Goal: Complete application form: Complete application form

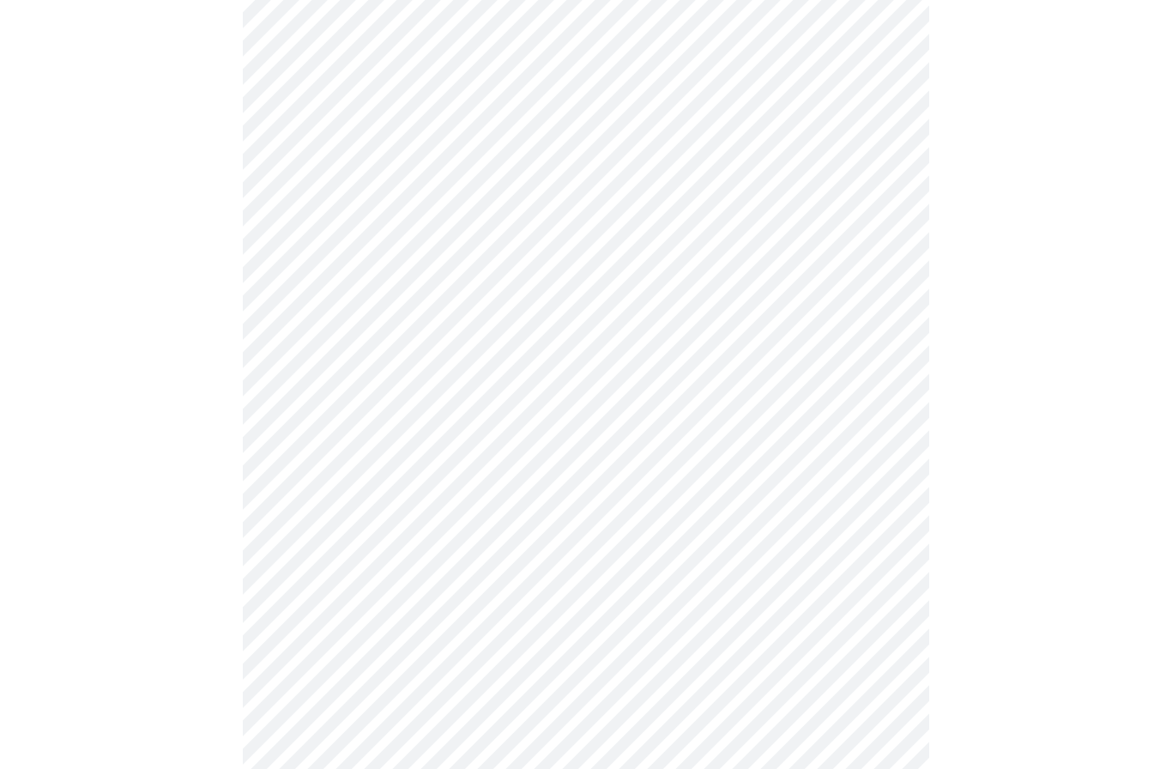
scroll to position [4233, 0]
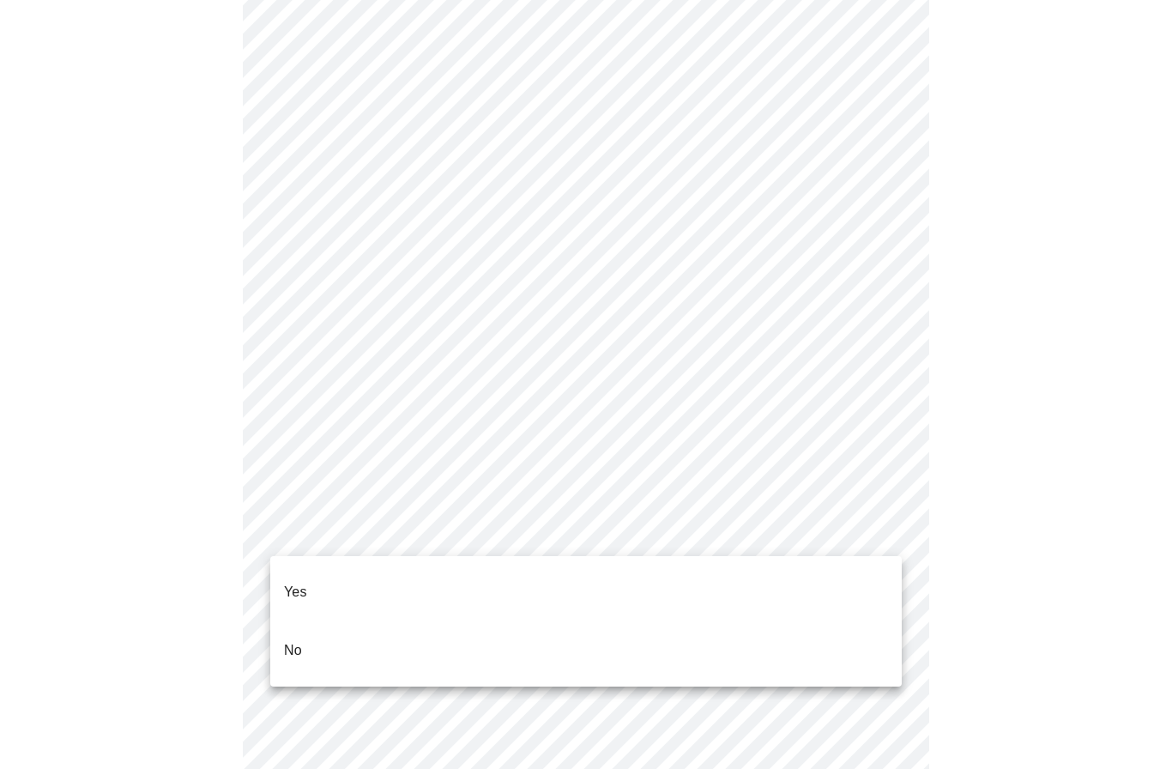
click at [296, 640] on p "No" at bounding box center [293, 650] width 18 height 21
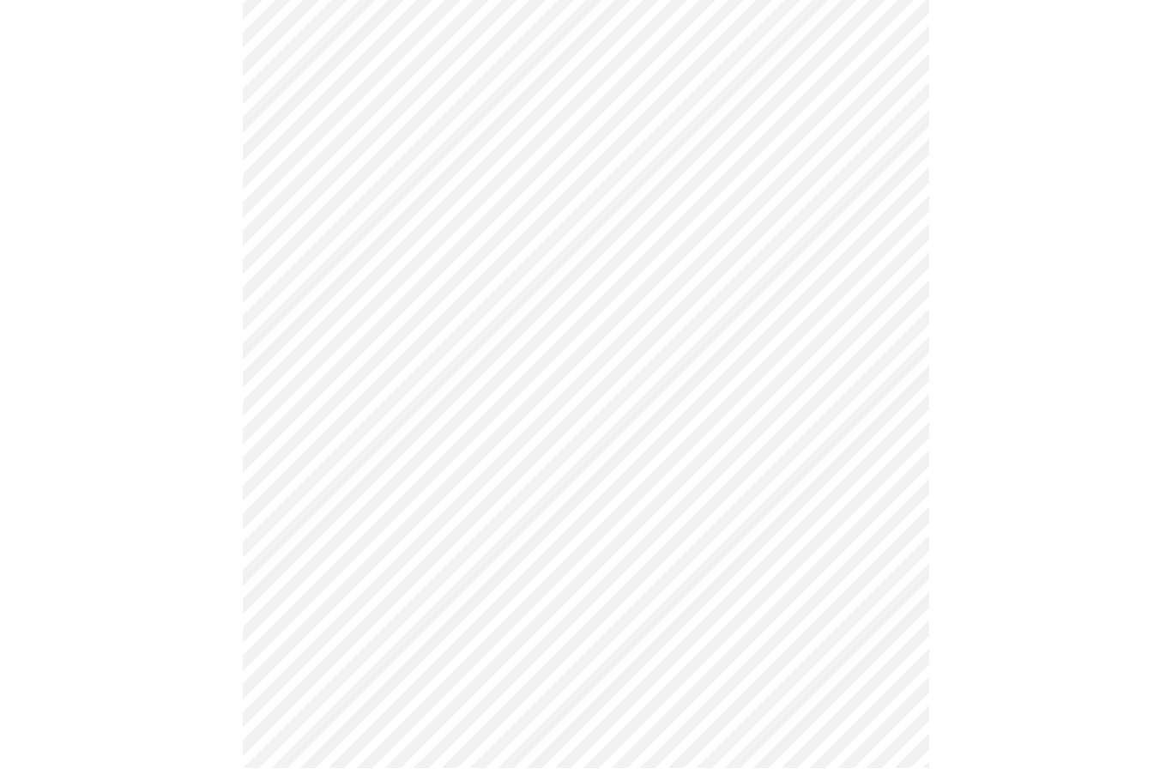
scroll to position [835, 0]
click at [881, 603] on body "MyMenopauseRx Intake Questions 8 / 13" at bounding box center [586, 9] width 1159 height 1674
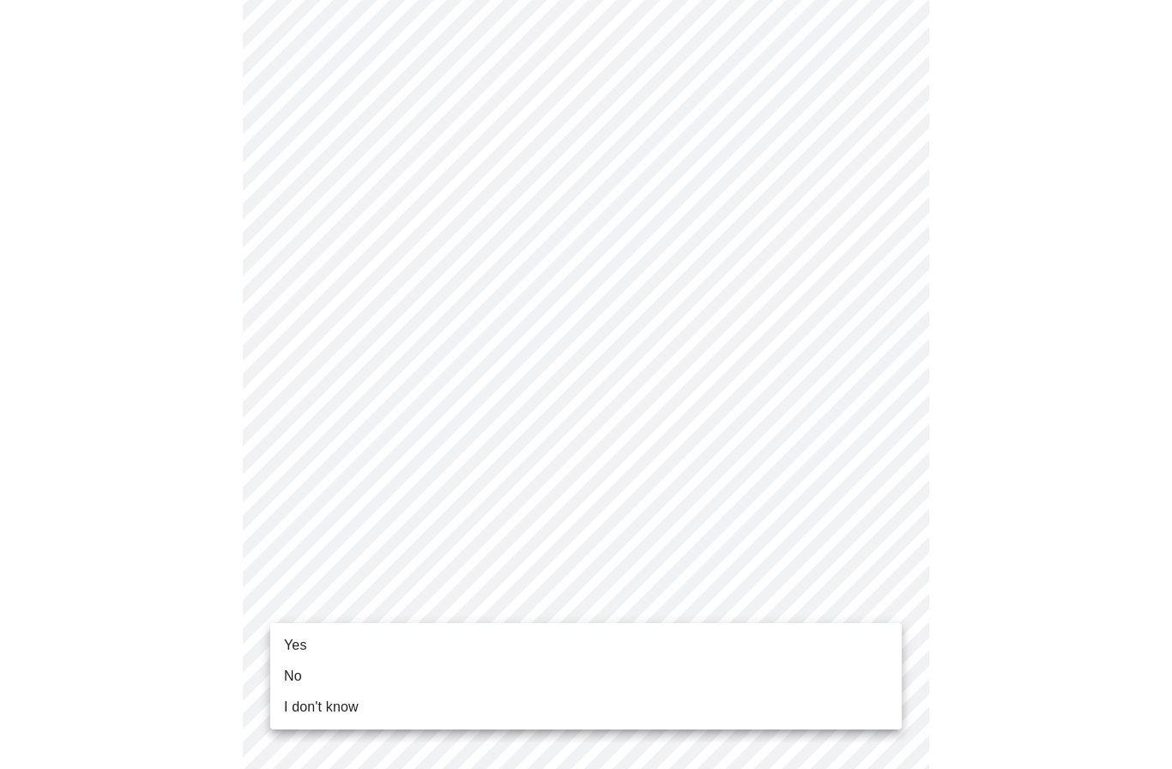
click at [294, 643] on span "Yes" at bounding box center [295, 645] width 23 height 21
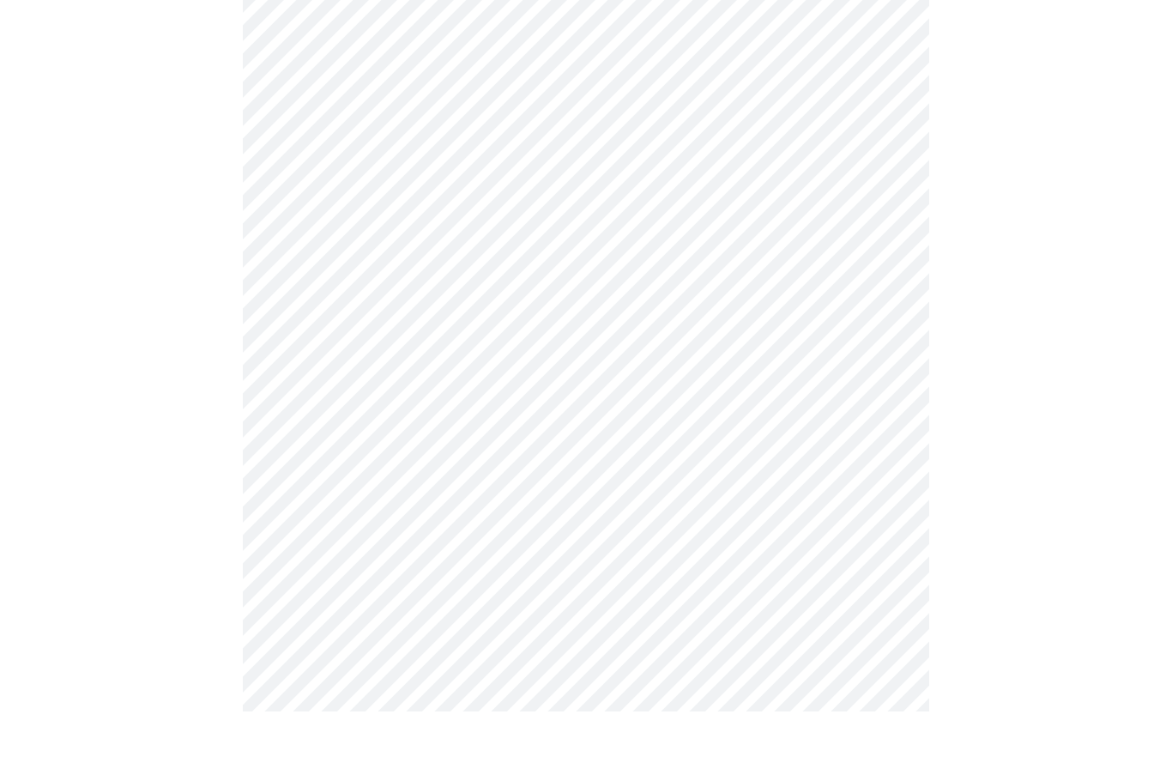
scroll to position [70, 0]
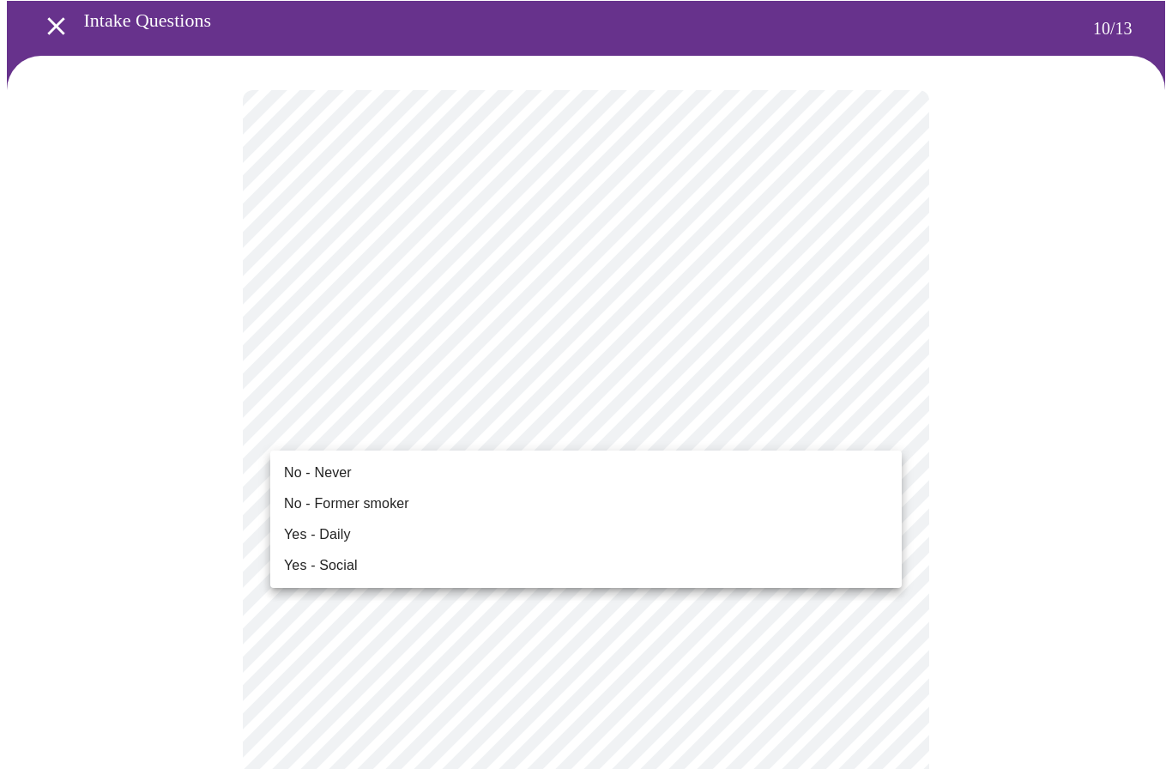
click at [299, 475] on span "No - Never" at bounding box center [318, 473] width 68 height 21
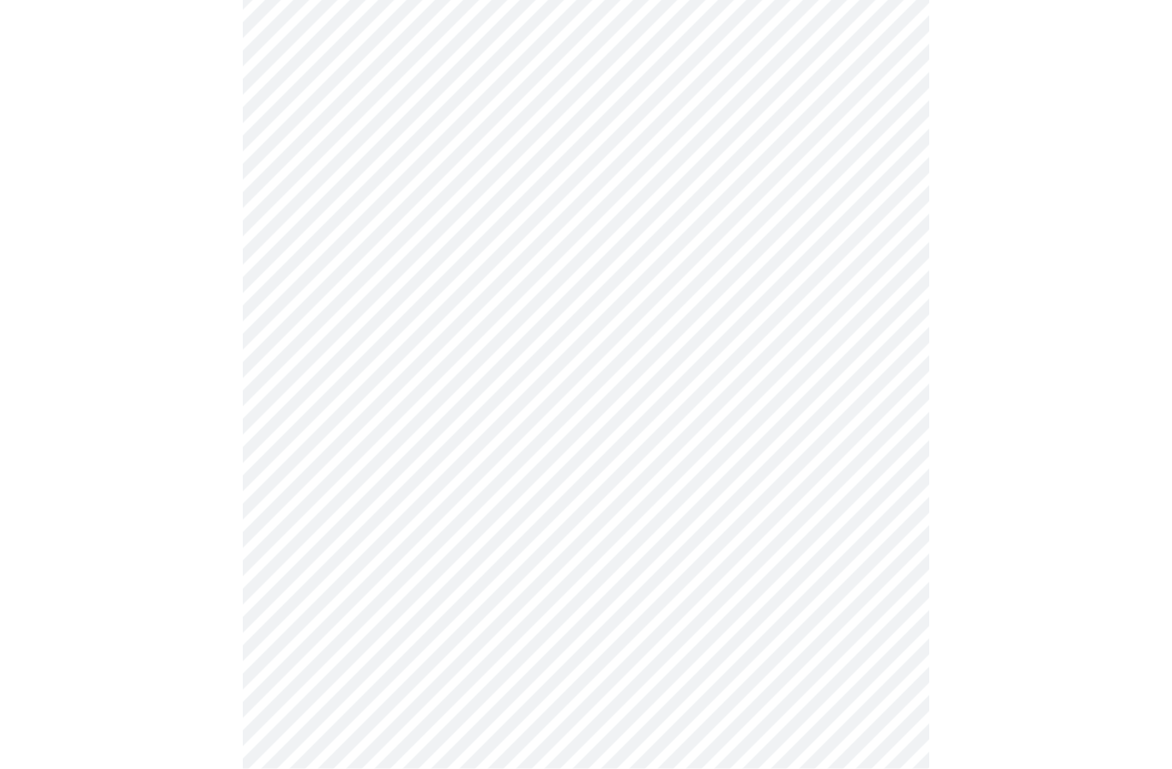
scroll to position [1159, 0]
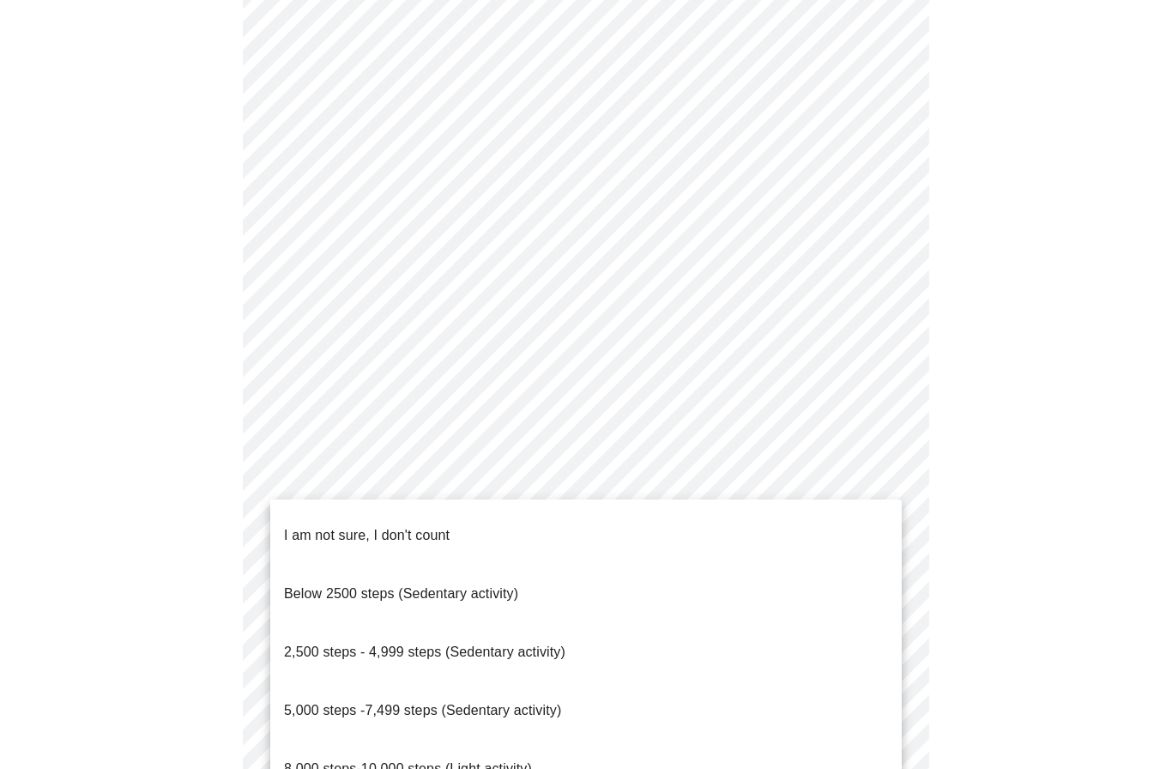
click at [385, 761] on span "8,000 steps-10,000 steps (Light activity)" at bounding box center [408, 768] width 248 height 15
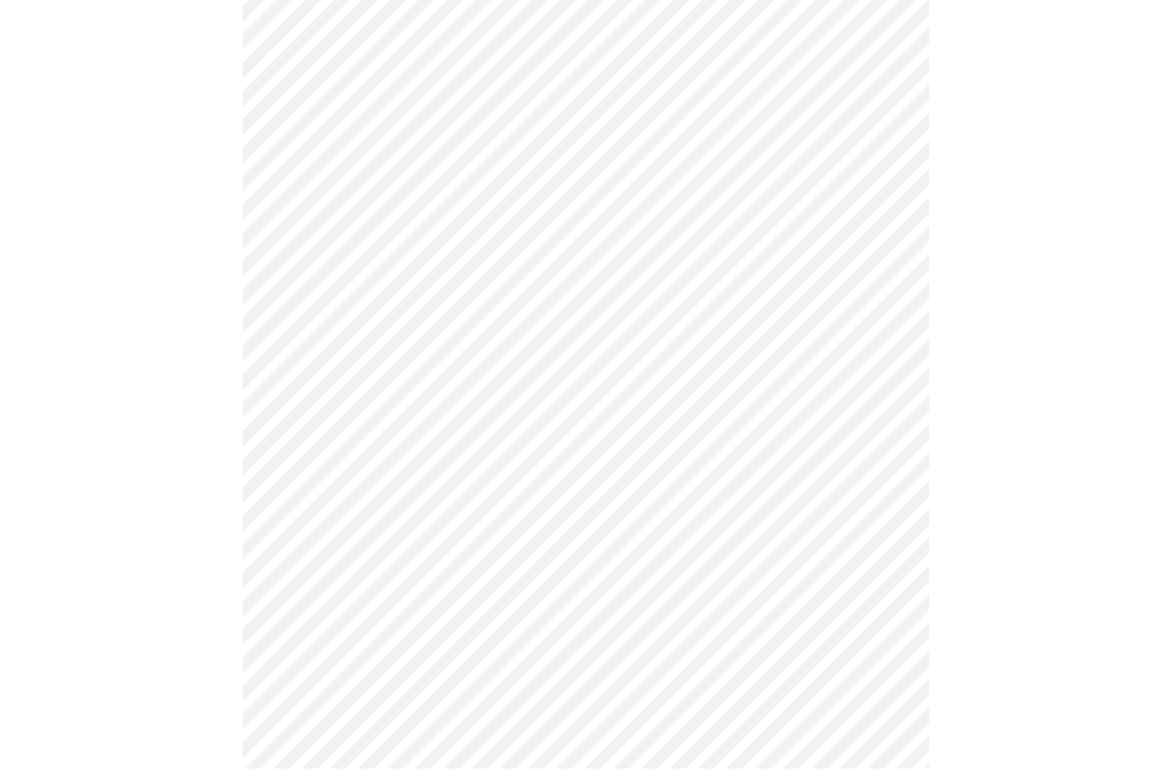
scroll to position [1260, 0]
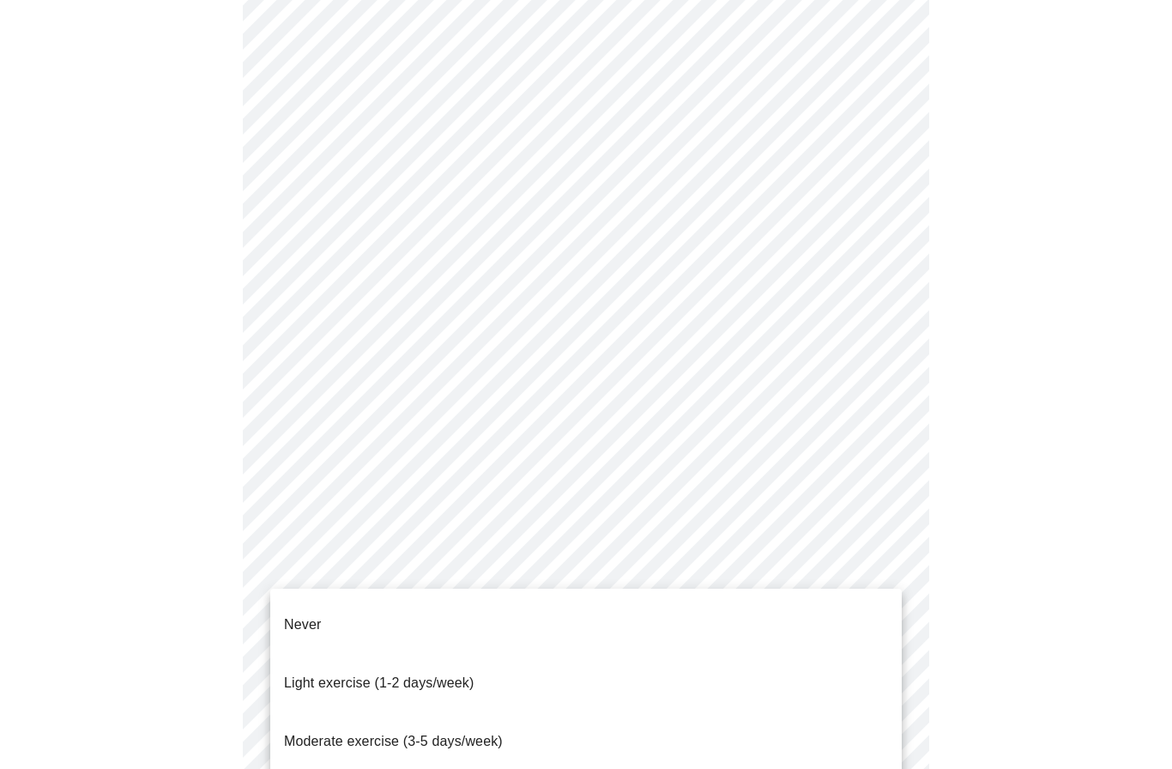
click at [330, 734] on span "Moderate exercise (3-5 days/week)" at bounding box center [393, 741] width 219 height 15
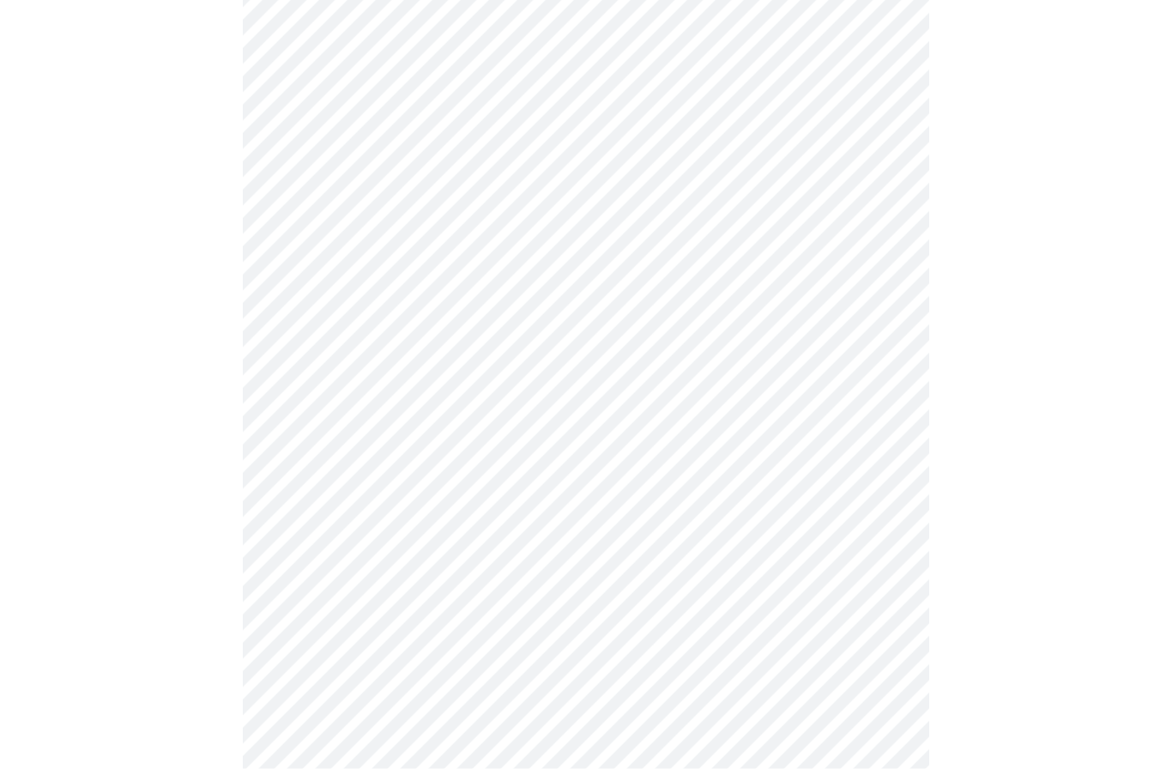
scroll to position [1359, 0]
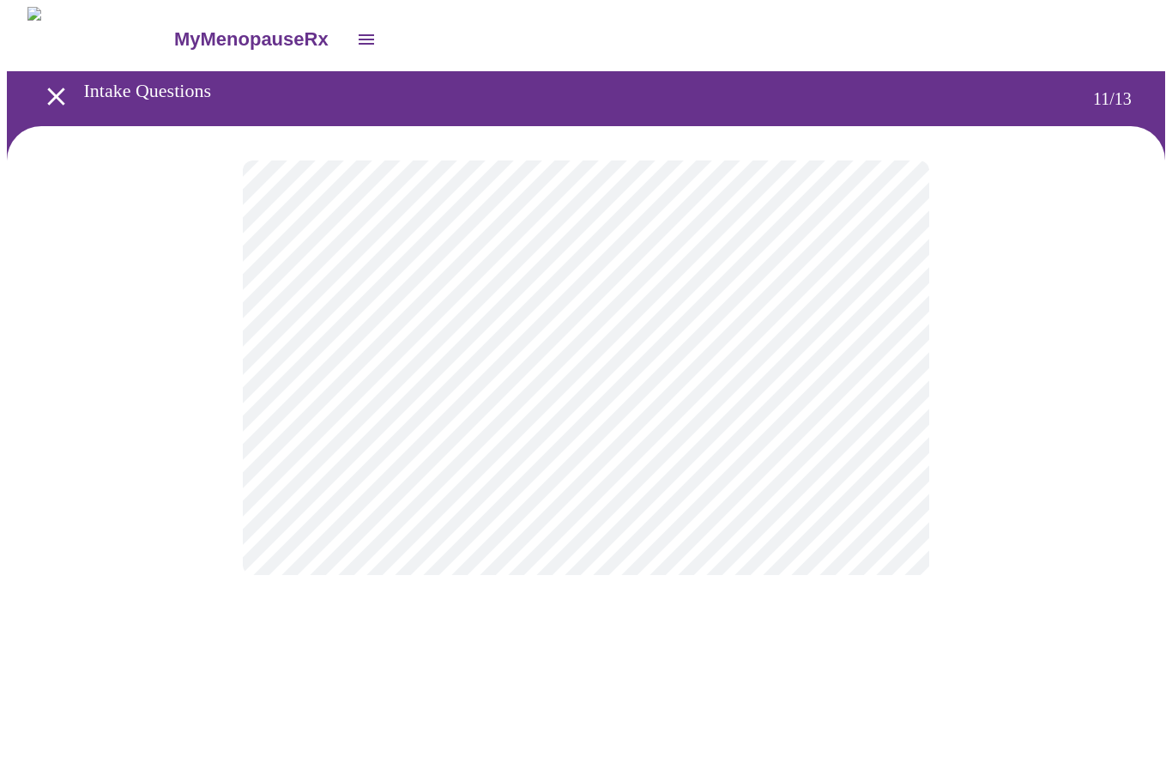
scroll to position [0, 0]
click at [624, 357] on body "MyMenopauseRx Intake Questions 12 / 13" at bounding box center [586, 292] width 1159 height 570
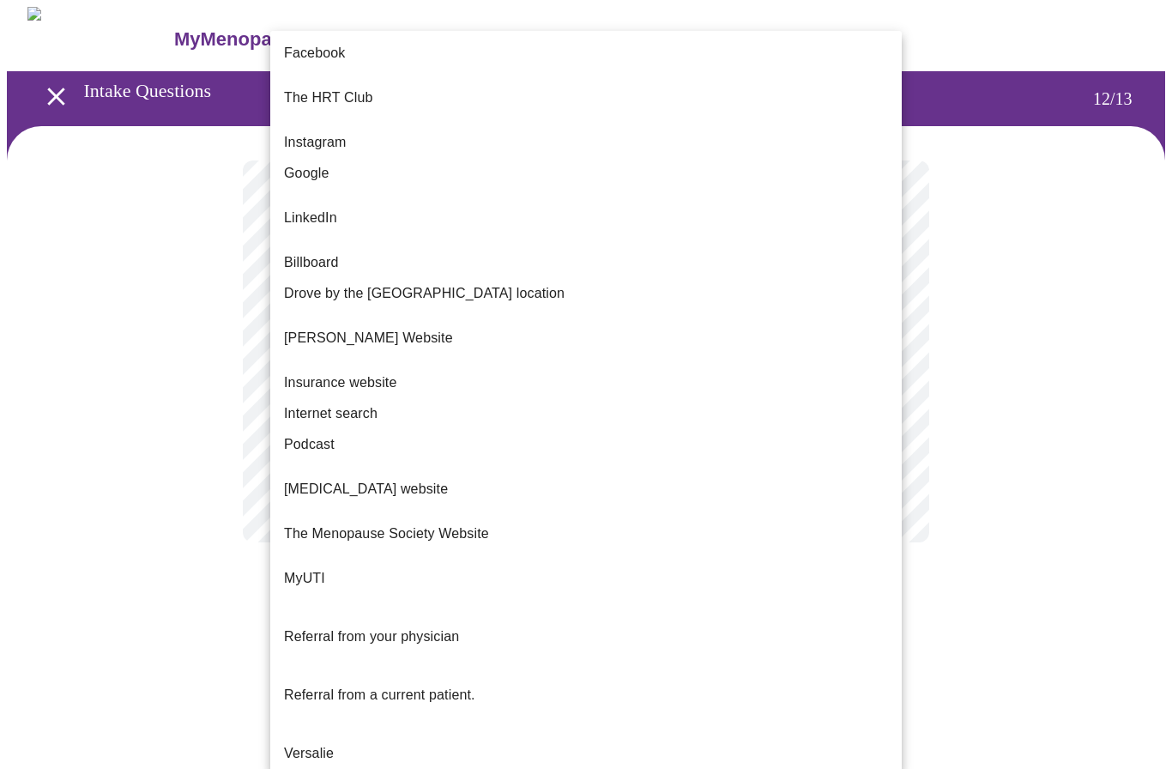
click at [296, 163] on span "Google" at bounding box center [306, 173] width 45 height 21
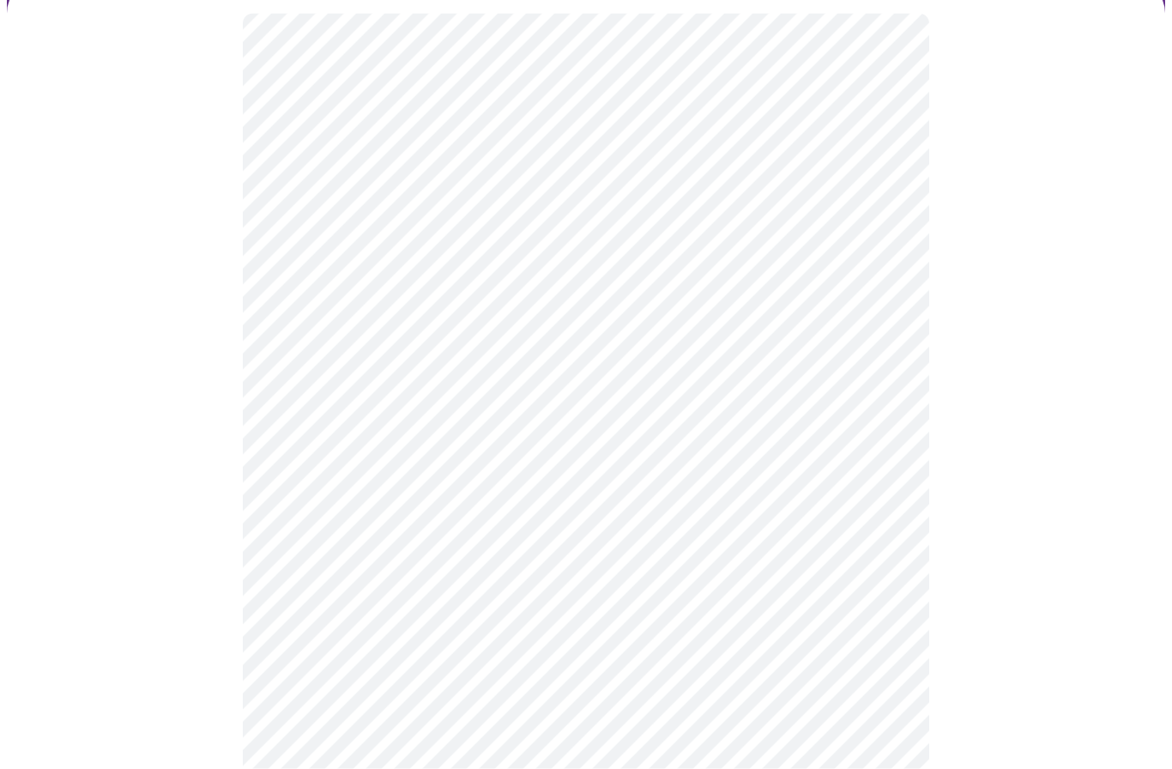
scroll to position [151, 0]
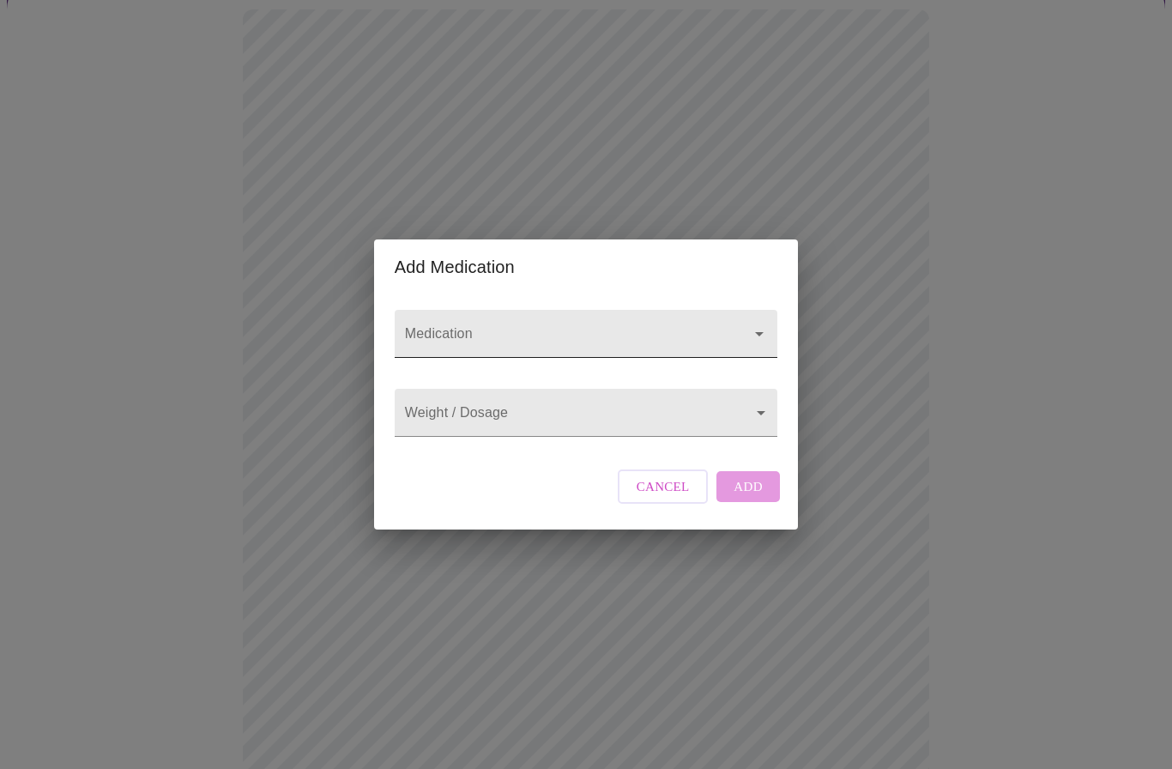
click at [472, 348] on input "Medication" at bounding box center [562, 342] width 320 height 32
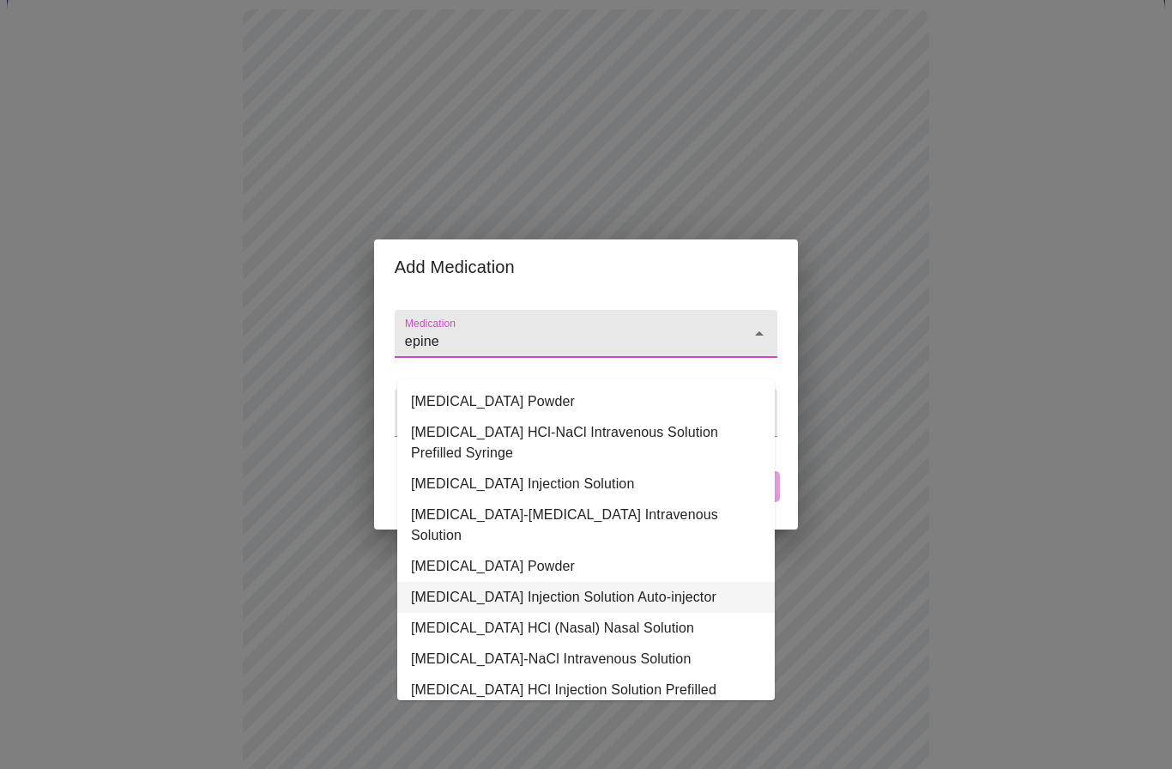
click at [631, 582] on li "[MEDICAL_DATA] Injection Solution Auto-injector" at bounding box center [586, 597] width 378 height 31
type input "[MEDICAL_DATA] Injection Solution Auto-injector"
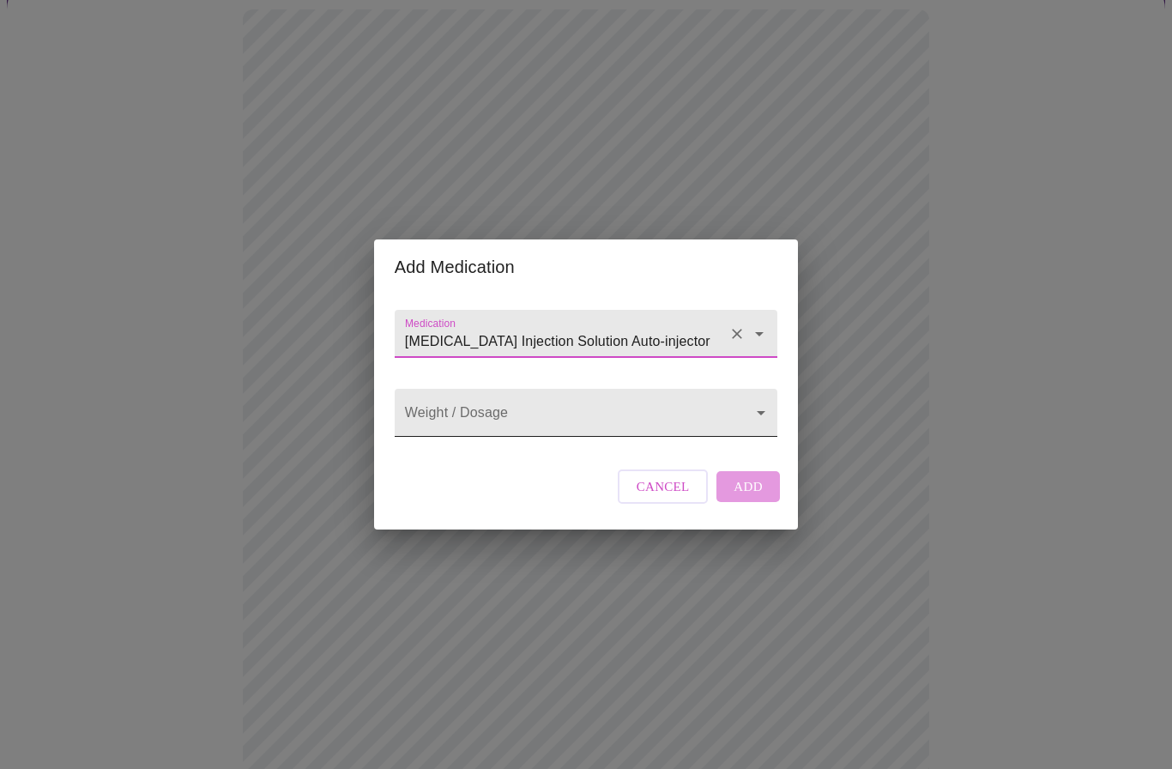
click at [754, 451] on body "MyMenopauseRx Intake Questions 13 / 13 Add Medication Medication [MEDICAL_DATA]…" at bounding box center [586, 637] width 1159 height 1562
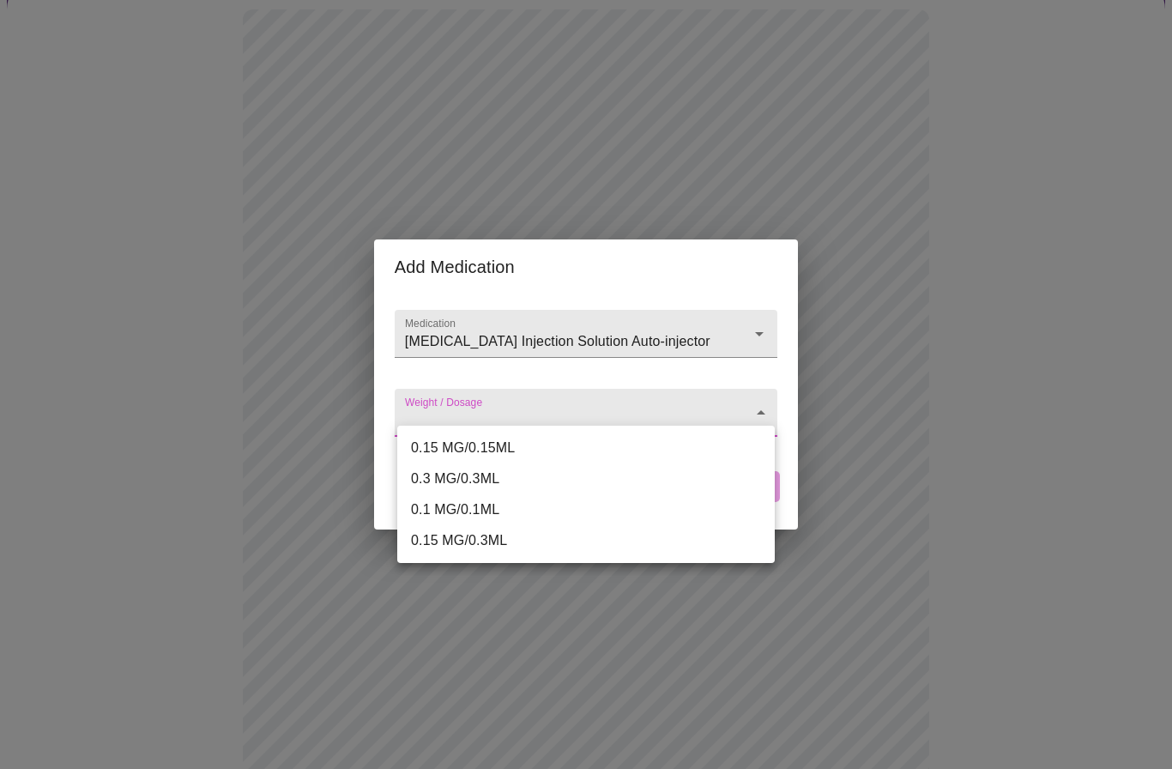
click at [441, 479] on li "0.3 MG/0.3ML" at bounding box center [586, 478] width 378 height 31
type input "0.3 MG/0.3ML"
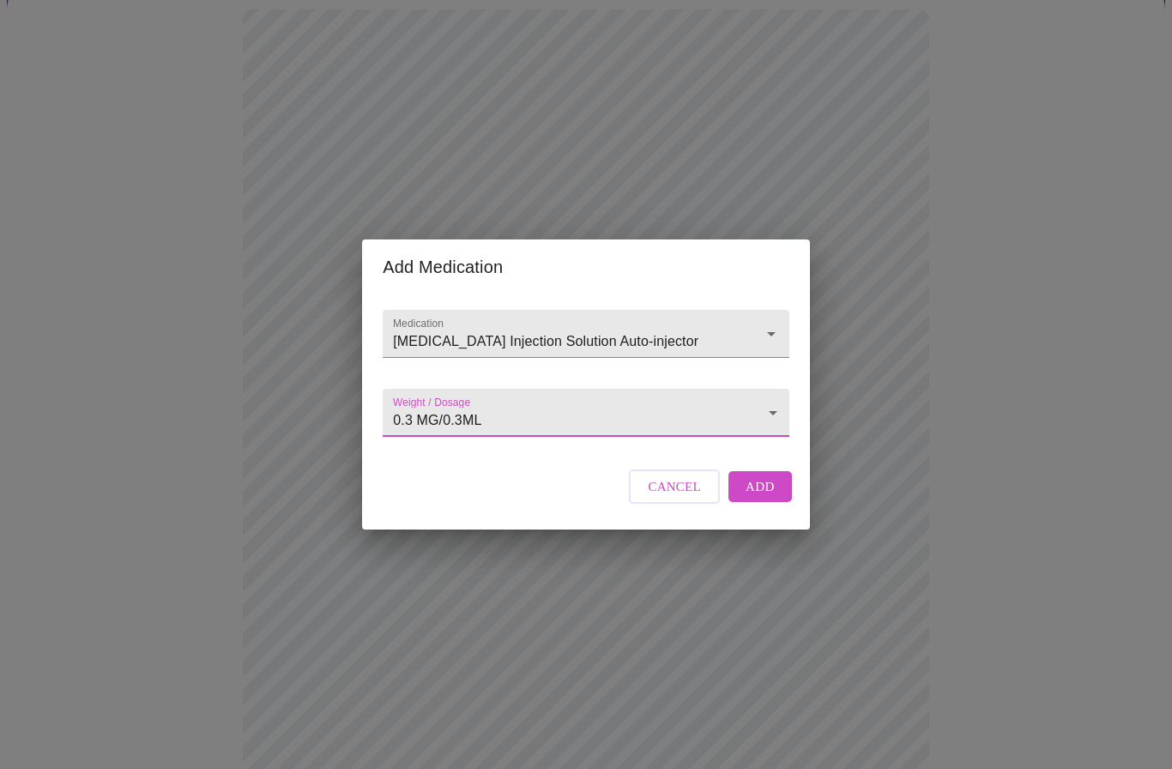
click at [763, 502] on button "Add" at bounding box center [761, 486] width 64 height 31
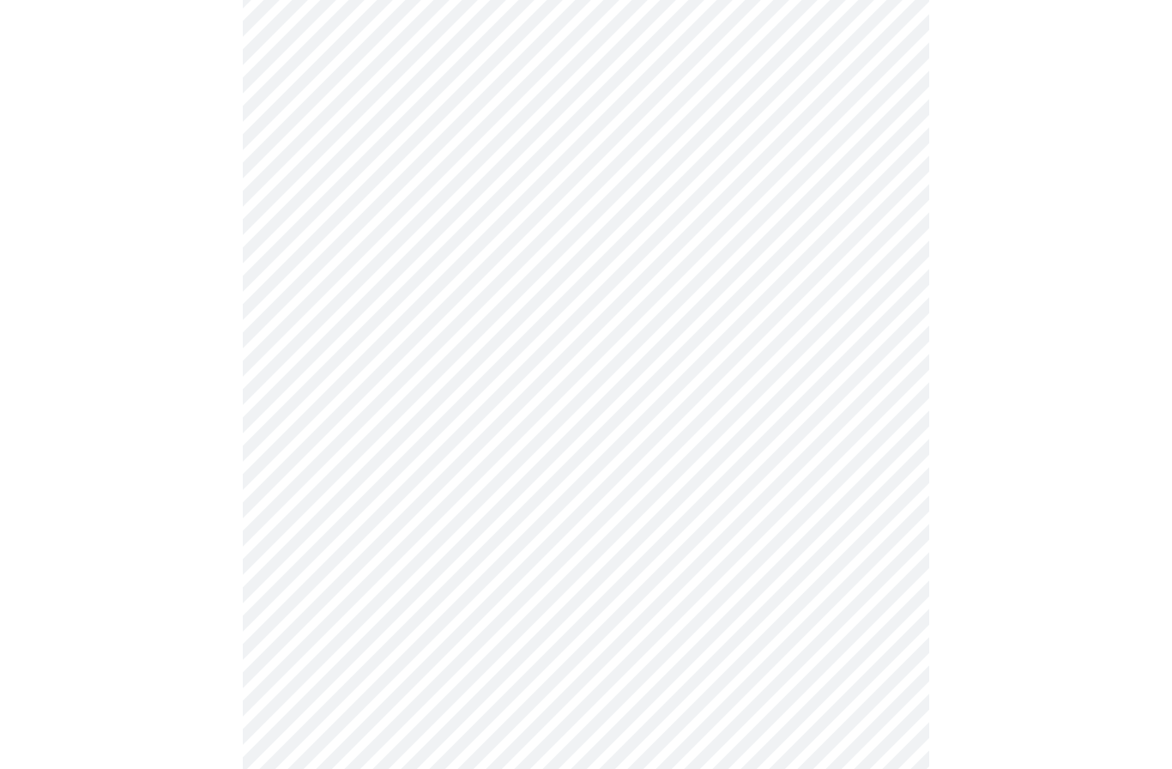
scroll to position [786, 0]
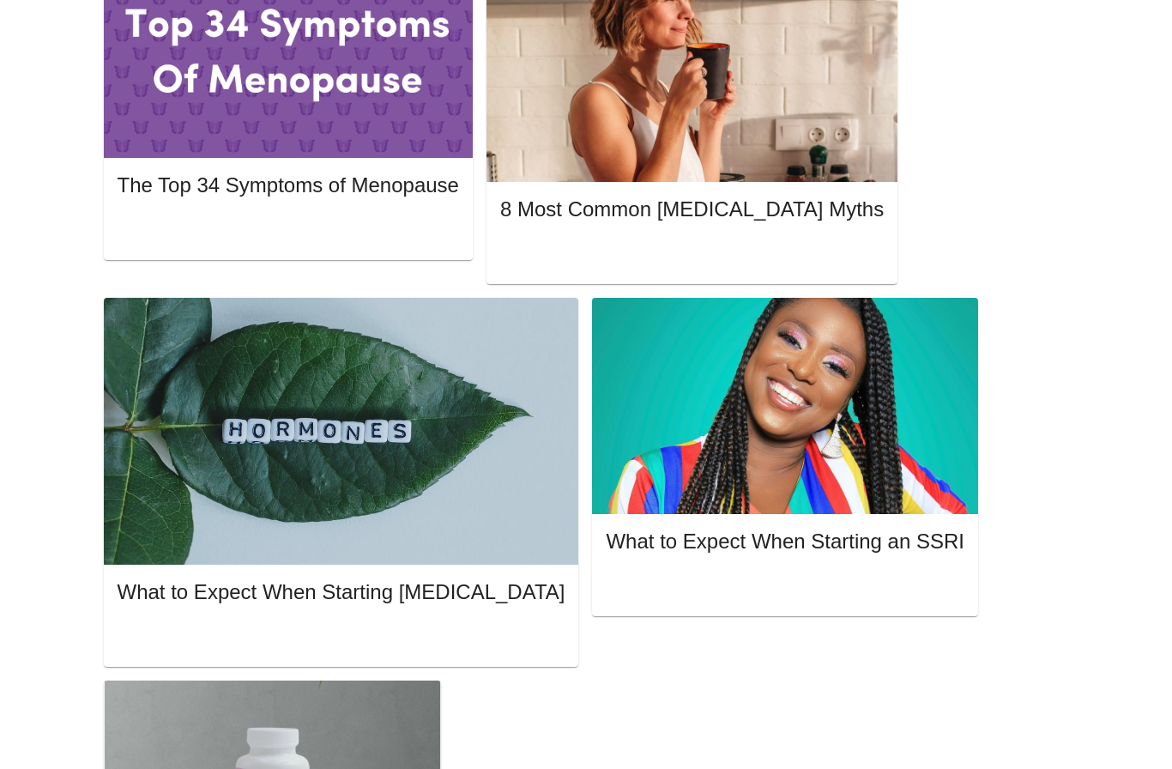
scroll to position [70, 0]
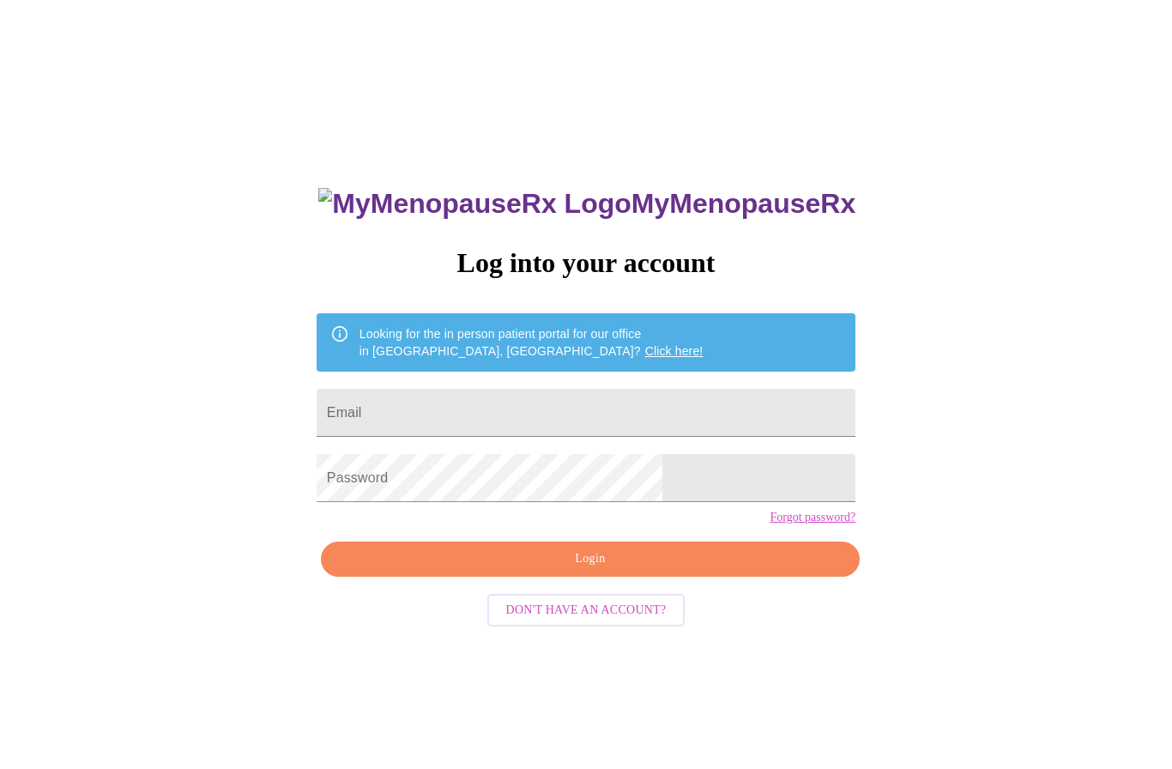
scroll to position [70, 0]
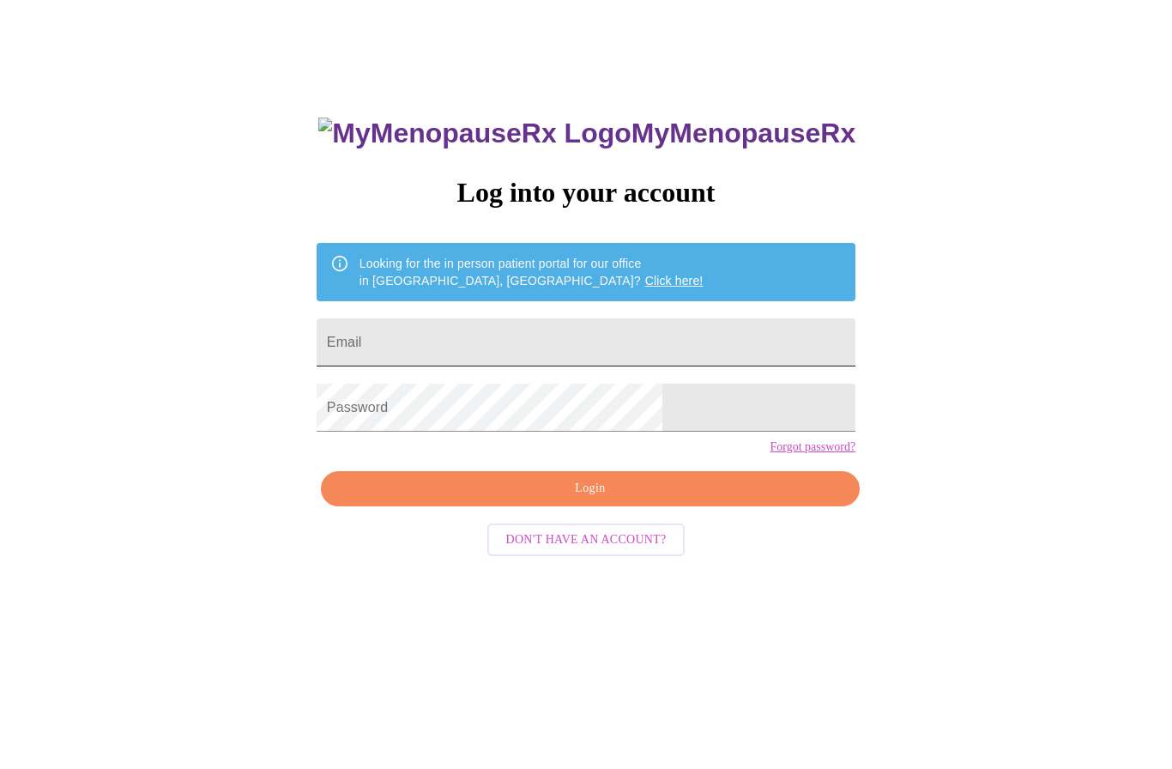
click at [547, 337] on input "Email" at bounding box center [586, 342] width 539 height 48
type input "[EMAIL_ADDRESS][DOMAIN_NAME]"
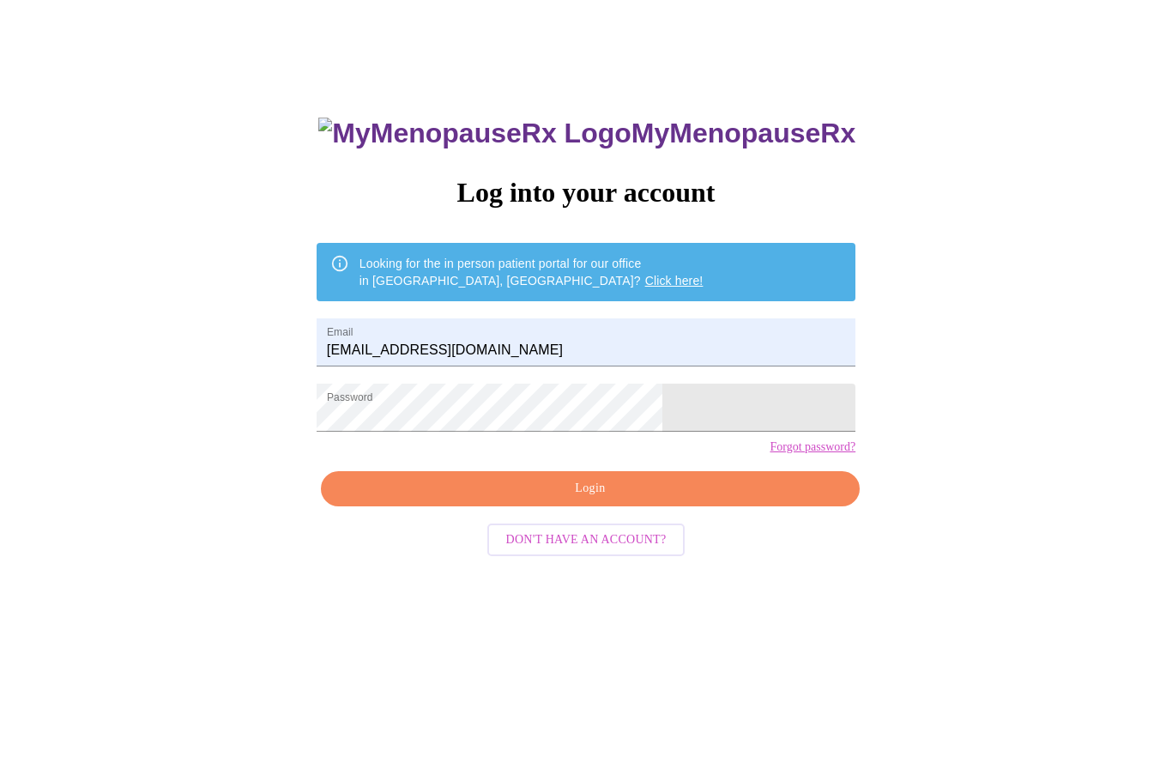
click at [586, 500] on span "Login" at bounding box center [591, 488] width 500 height 21
